Goal: Navigation & Orientation: Find specific page/section

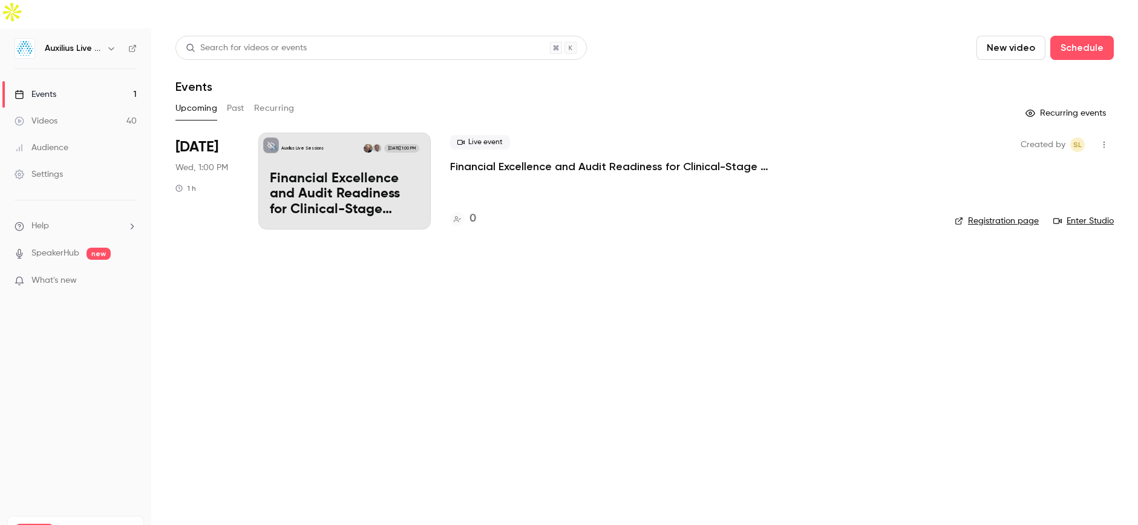
click at [74, 38] on nav "Auxilius Live Sessions Events 1 Videos 40 Audience Settings Help SpeakerHub new…" at bounding box center [75, 290] width 151 height 525
click at [76, 42] on h6 "Auxilius Live Sessions" at bounding box center [73, 48] width 57 height 12
click at [113, 44] on icon "button" at bounding box center [111, 49] width 10 height 10
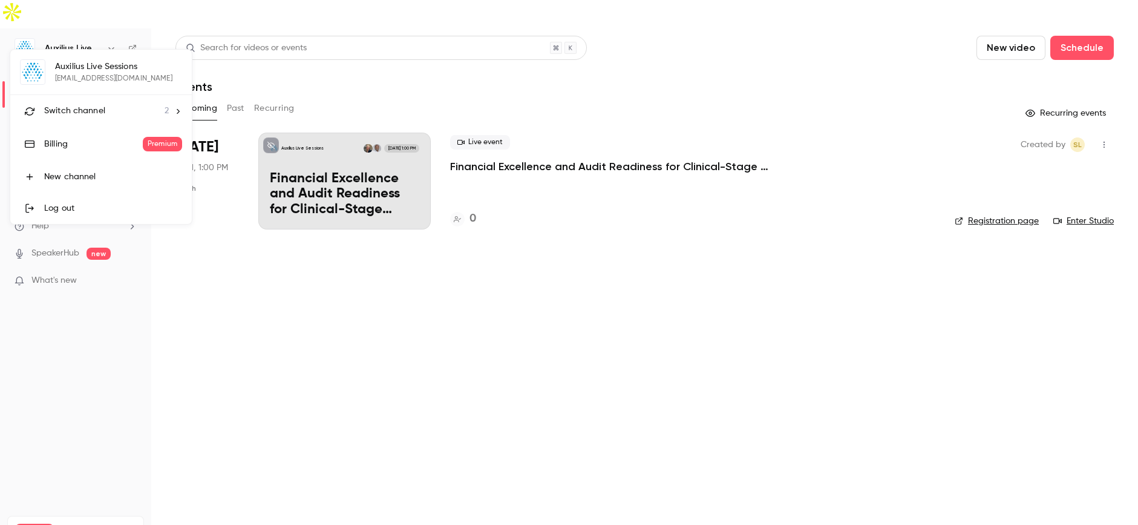
click at [94, 105] on span "Switch channel" at bounding box center [74, 111] width 61 height 13
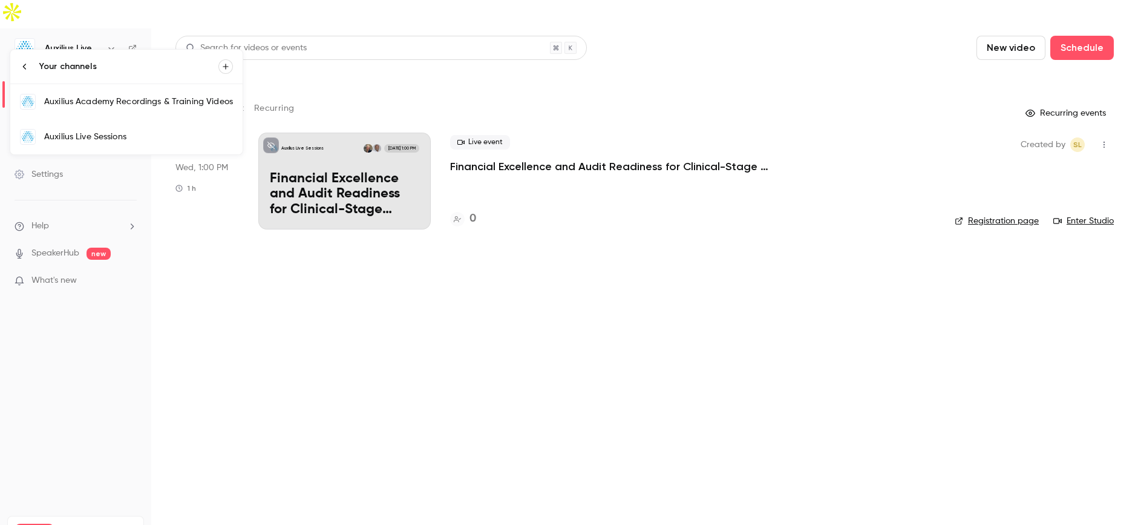
click at [102, 136] on div "Auxilius Live Sessions" at bounding box center [138, 137] width 189 height 12
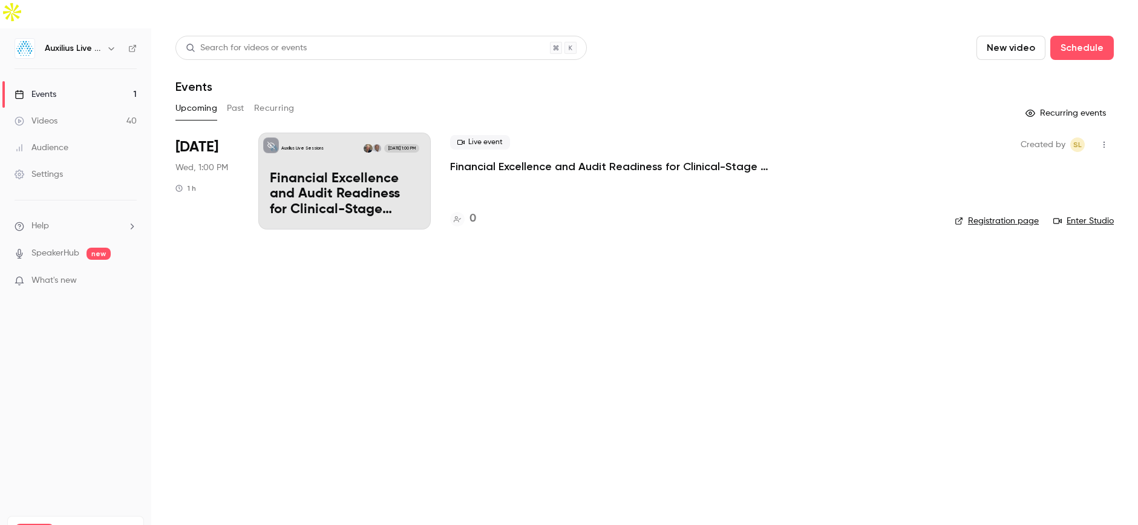
click at [99, 42] on h6 "Auxilius Live Sessions" at bounding box center [73, 48] width 57 height 12
click at [114, 44] on icon "button" at bounding box center [111, 49] width 10 height 10
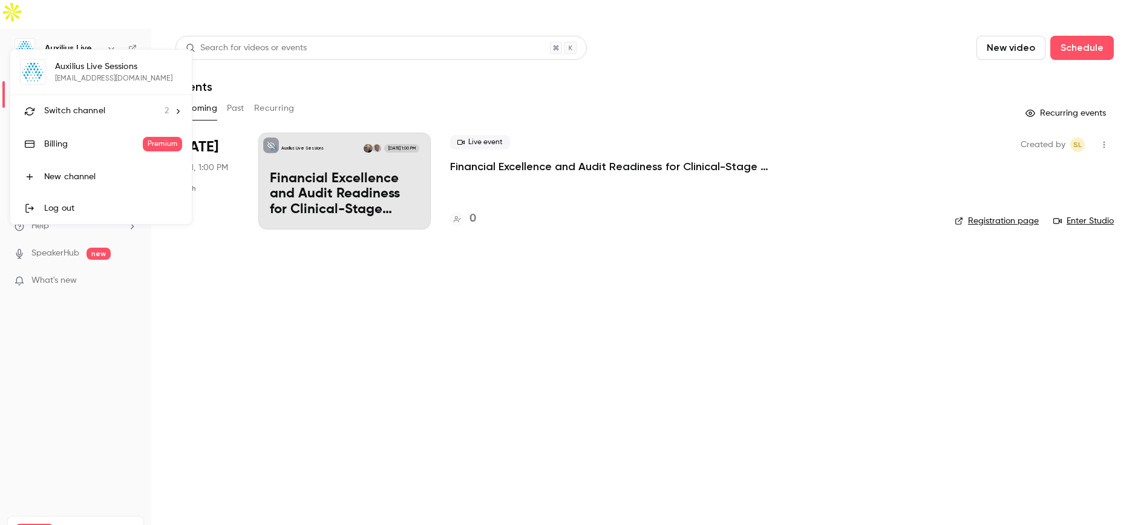
click at [92, 119] on li "Switch channel 2" at bounding box center [101, 111] width 182 height 32
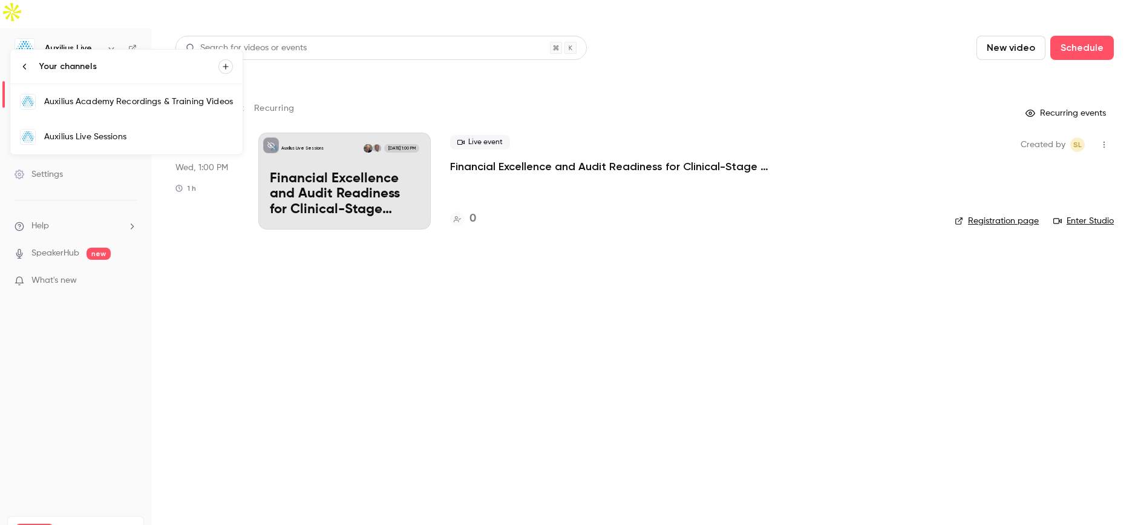
click at [130, 108] on link "Auxilius Academy Recordings & Training Videos" at bounding box center [126, 101] width 232 height 35
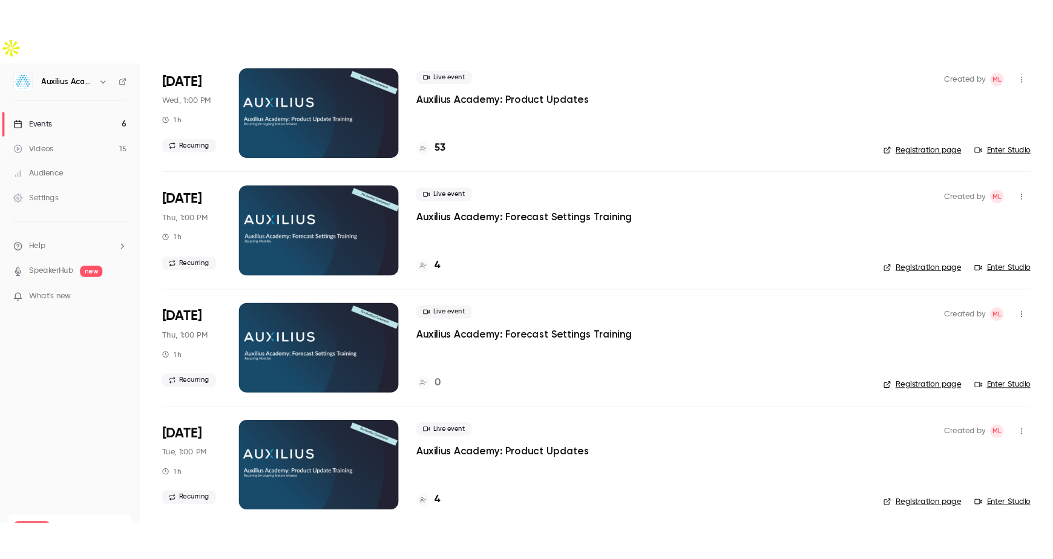
scroll to position [105, 0]
